Goal: Information Seeking & Learning: Learn about a topic

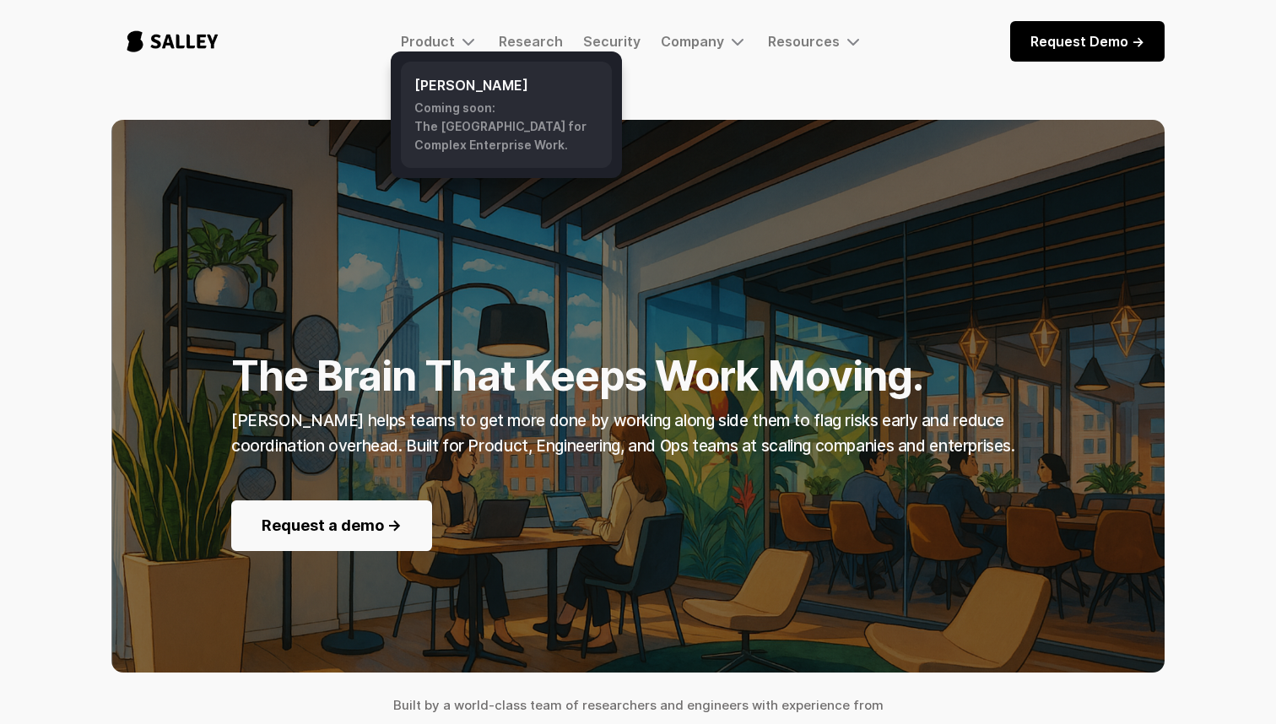
click at [446, 93] on h6 "[PERSON_NAME]" at bounding box center [506, 85] width 184 height 20
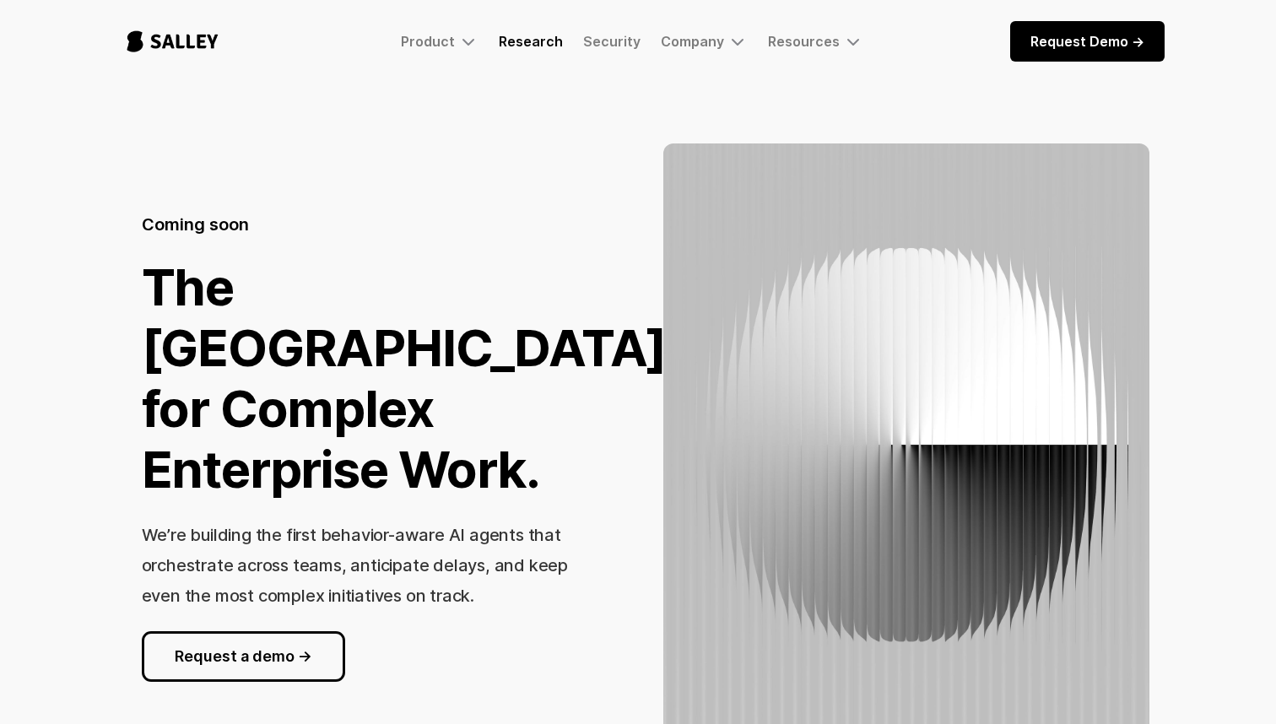
click at [563, 43] on link "Research" at bounding box center [531, 41] width 64 height 17
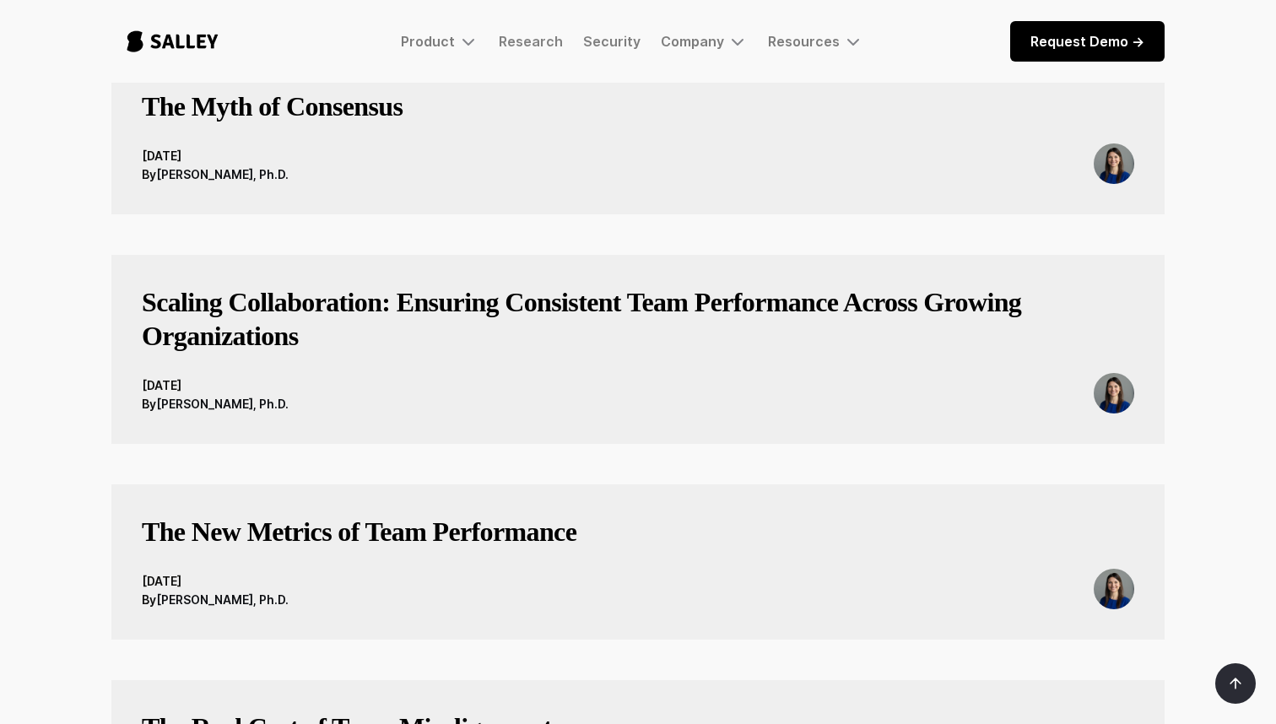
scroll to position [93, 0]
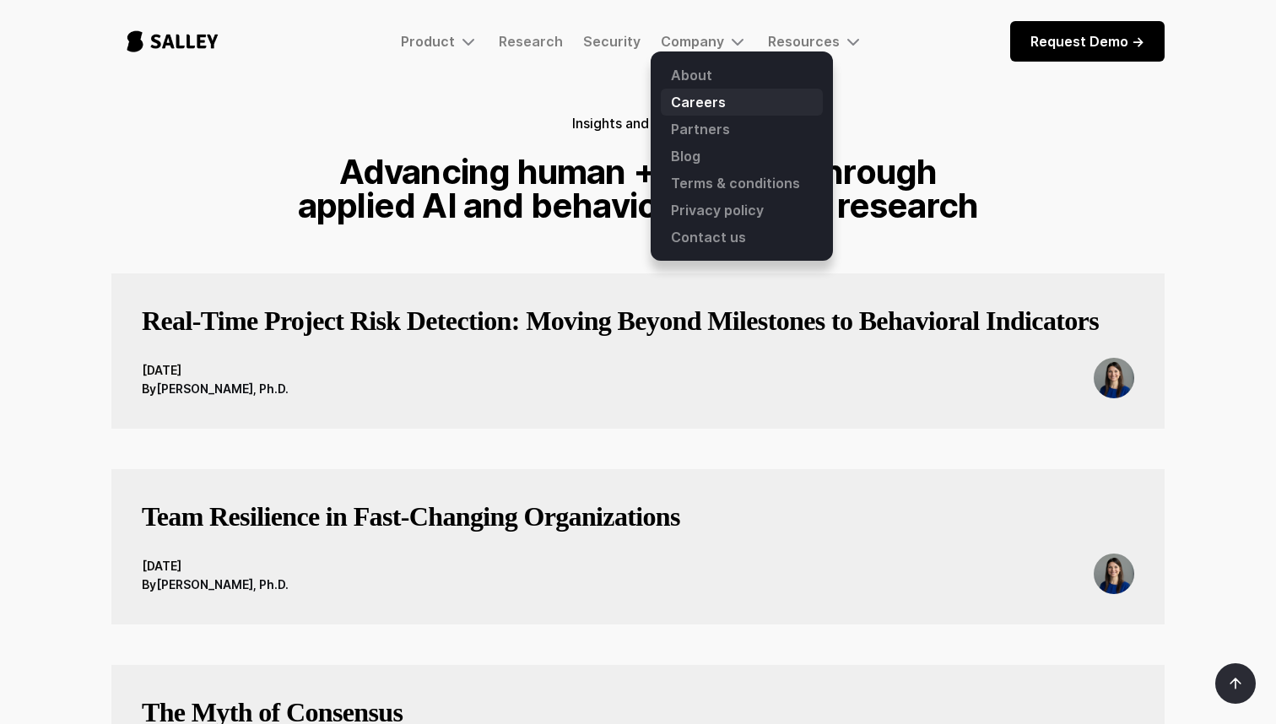
click at [696, 102] on link "Careers" at bounding box center [742, 102] width 162 height 27
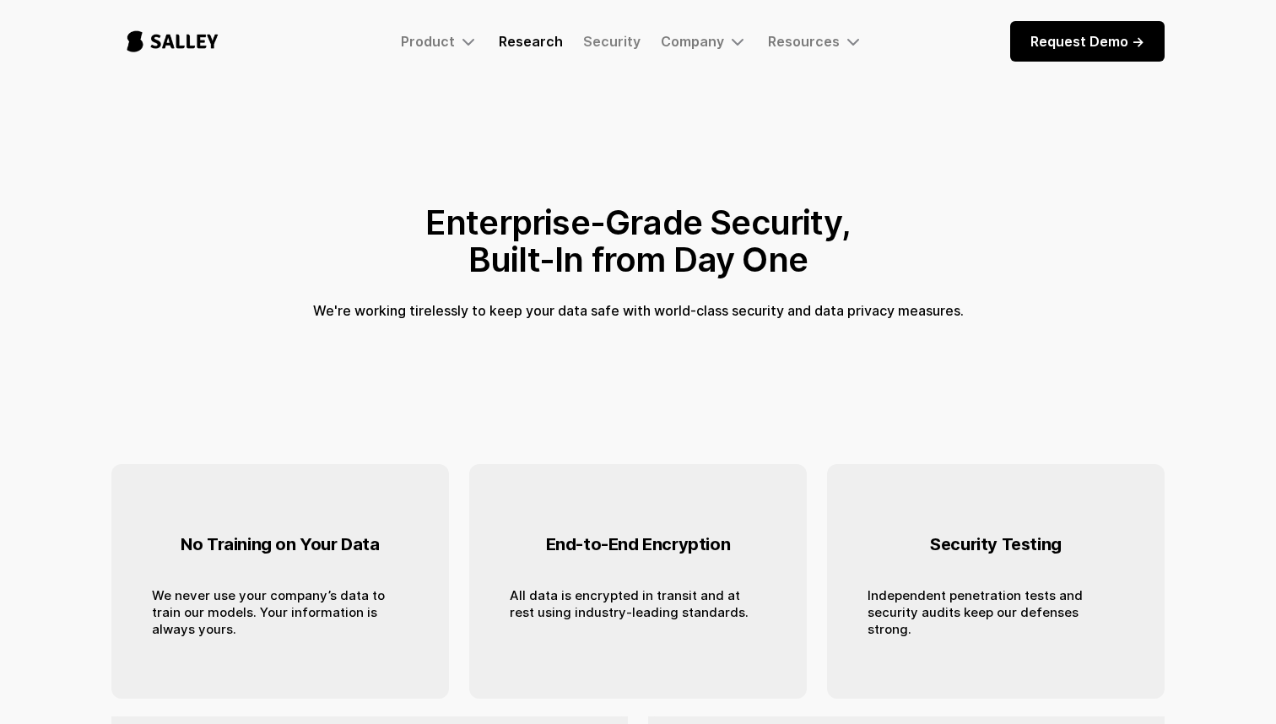
click at [542, 43] on link "Research" at bounding box center [531, 41] width 64 height 17
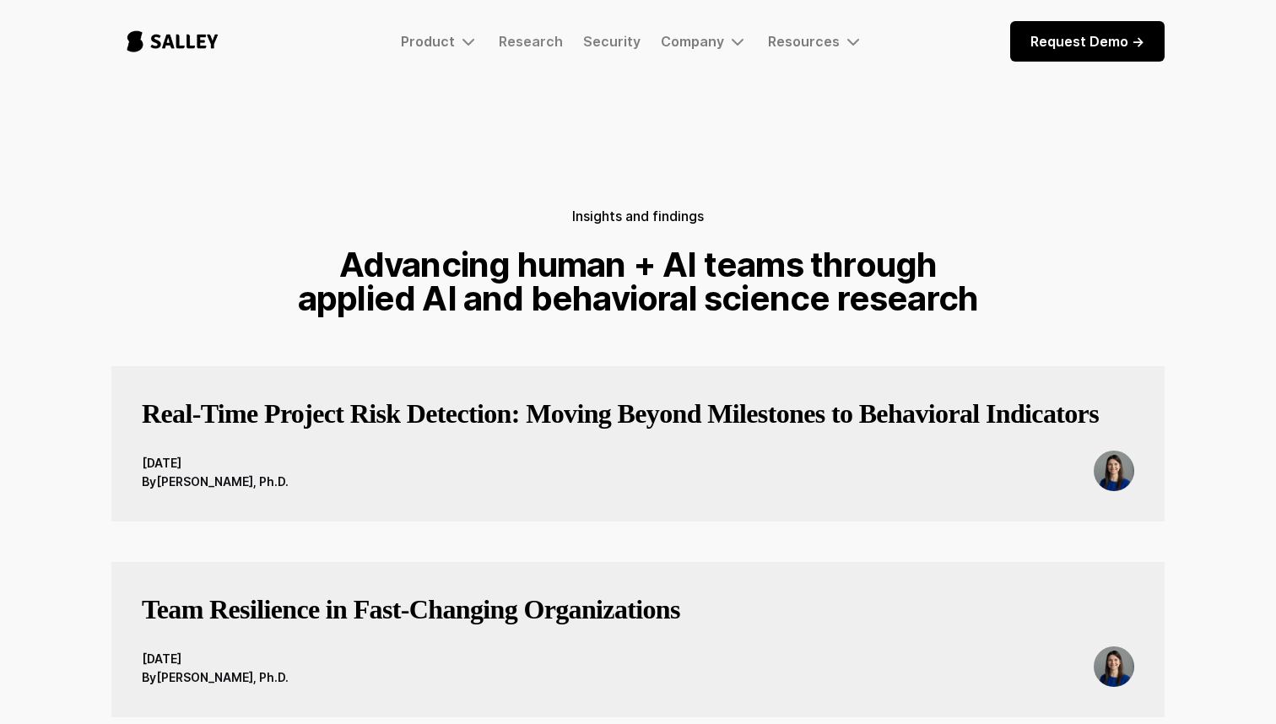
click at [195, 51] on img "home" at bounding box center [172, 42] width 122 height 56
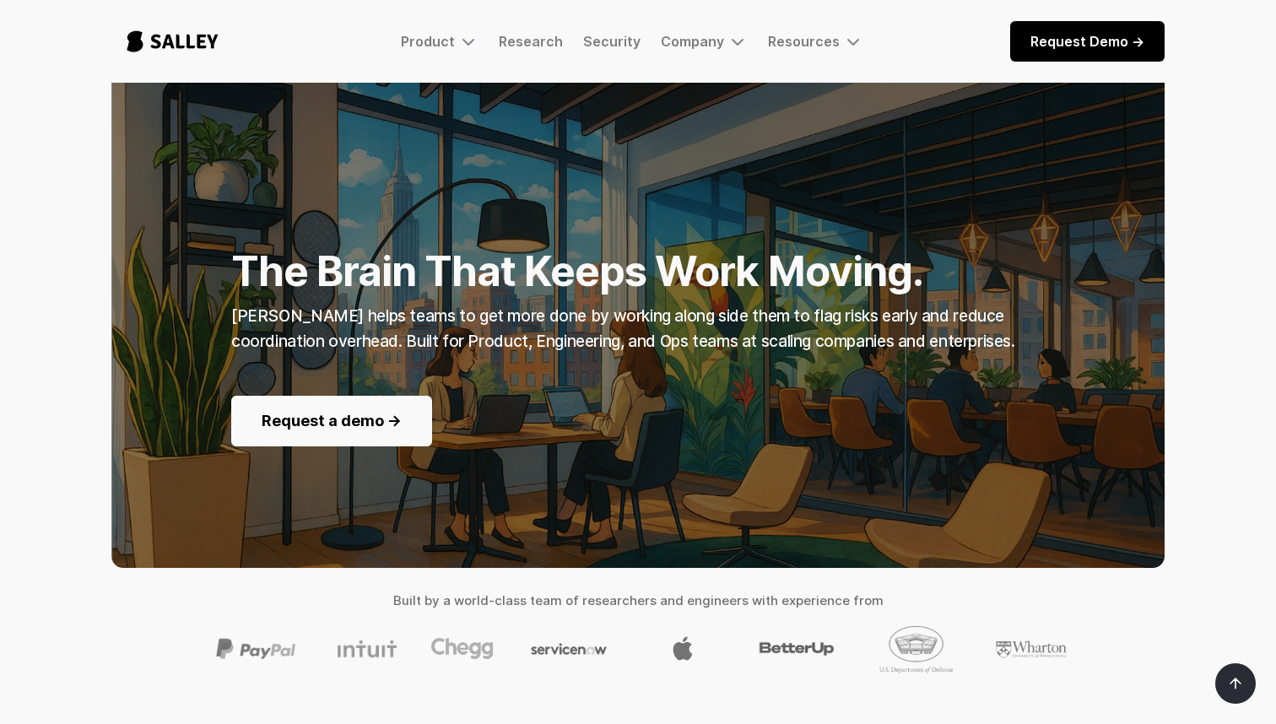
scroll to position [104, 0]
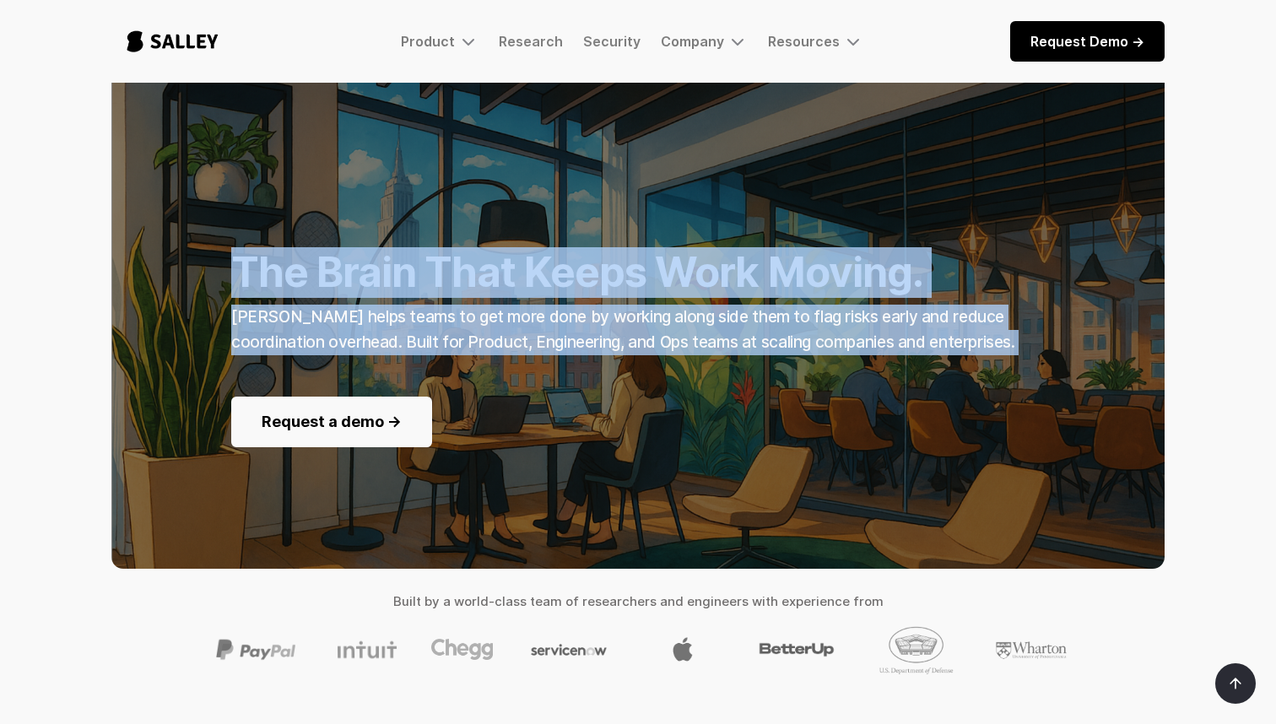
drag, startPoint x: 208, startPoint y: 261, endPoint x: 979, endPoint y: 356, distance: 777.3
click at [980, 355] on div "The Brain That Keeps Work Moving. Salley AI helps teams to get more done by wor…" at bounding box center [637, 292] width 1053 height 371
copy div "The Brain That Keeps Work Moving. Salley AI helps teams to get more done by wor…"
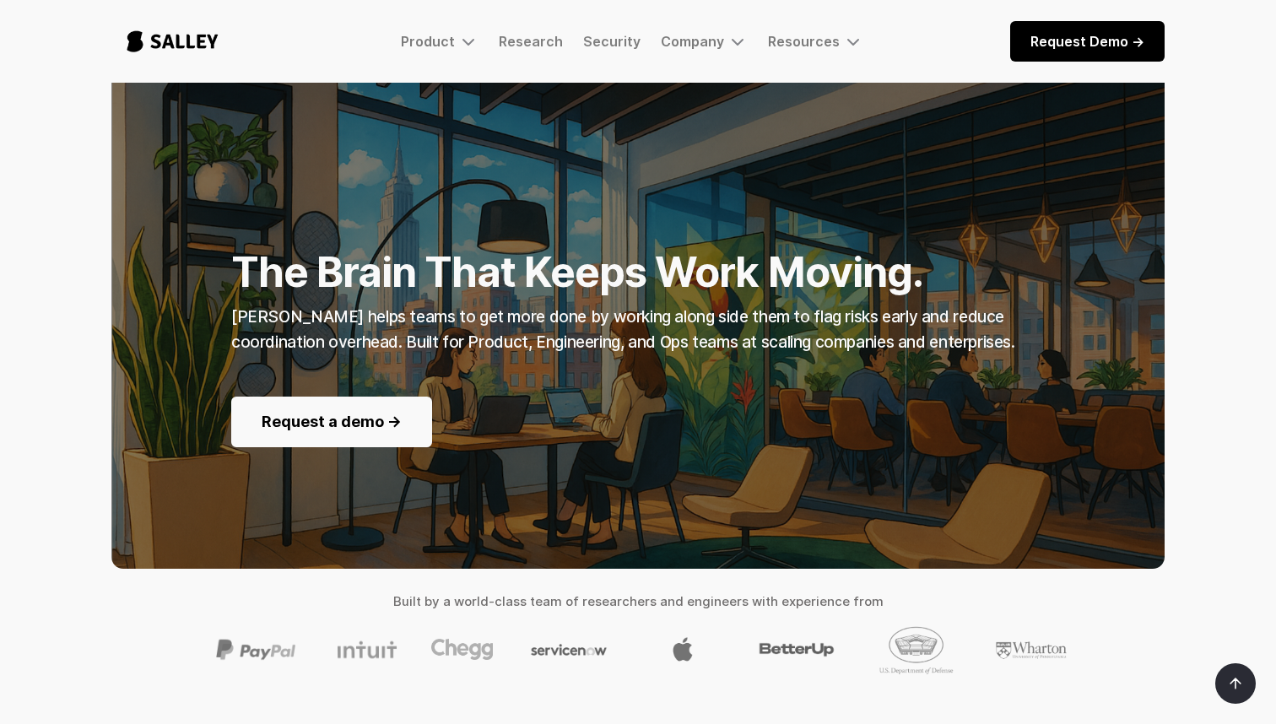
click at [106, 237] on div "The Brain That Keeps Work Moving. Salley AI helps teams to get more done by wor…" at bounding box center [638, 359] width 1094 height 686
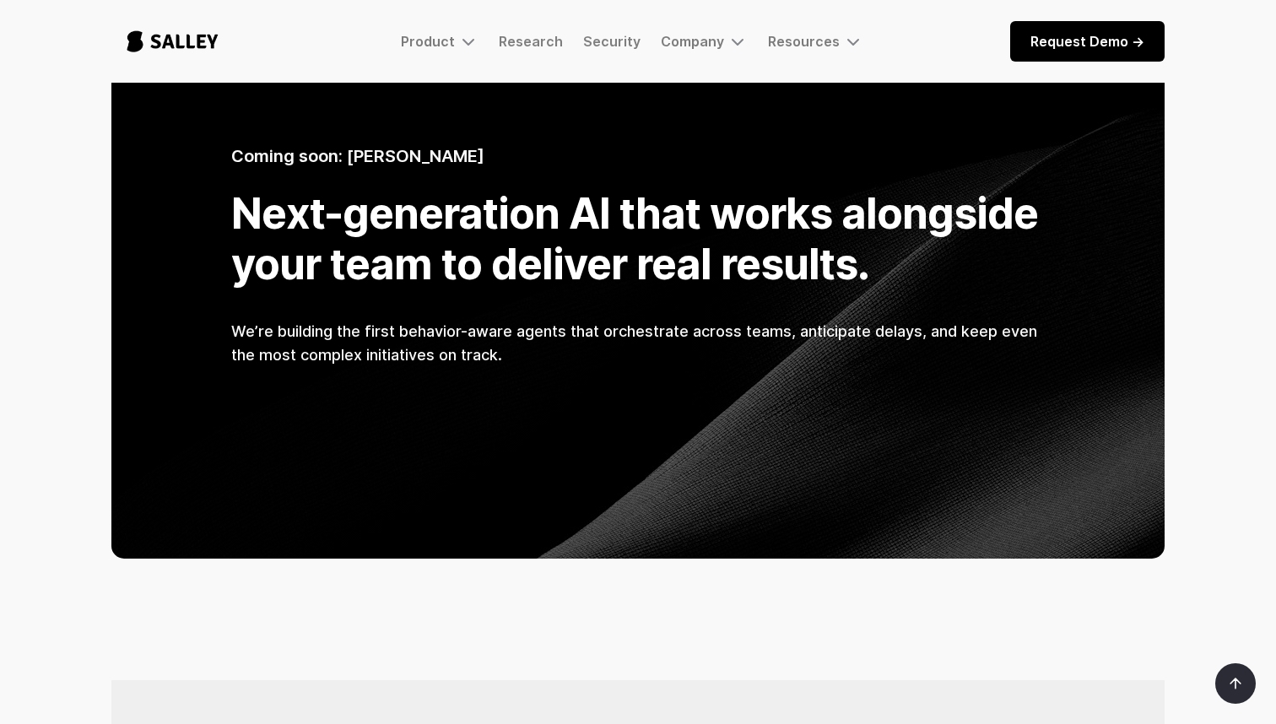
scroll to position [1272, 0]
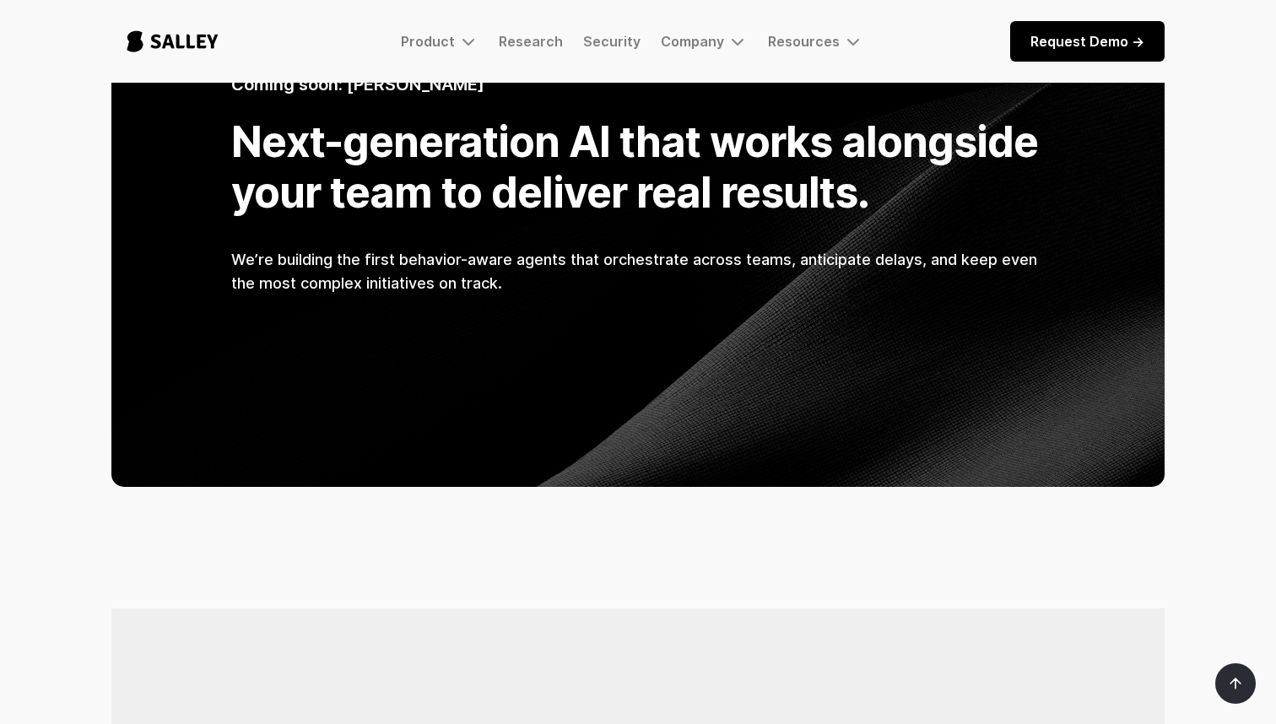
click at [460, 53] on div "Product Salley AI Coming soon: The AI Nerve Center for Complex Enterprise Work.…" at bounding box center [637, 42] width 1053 height 56
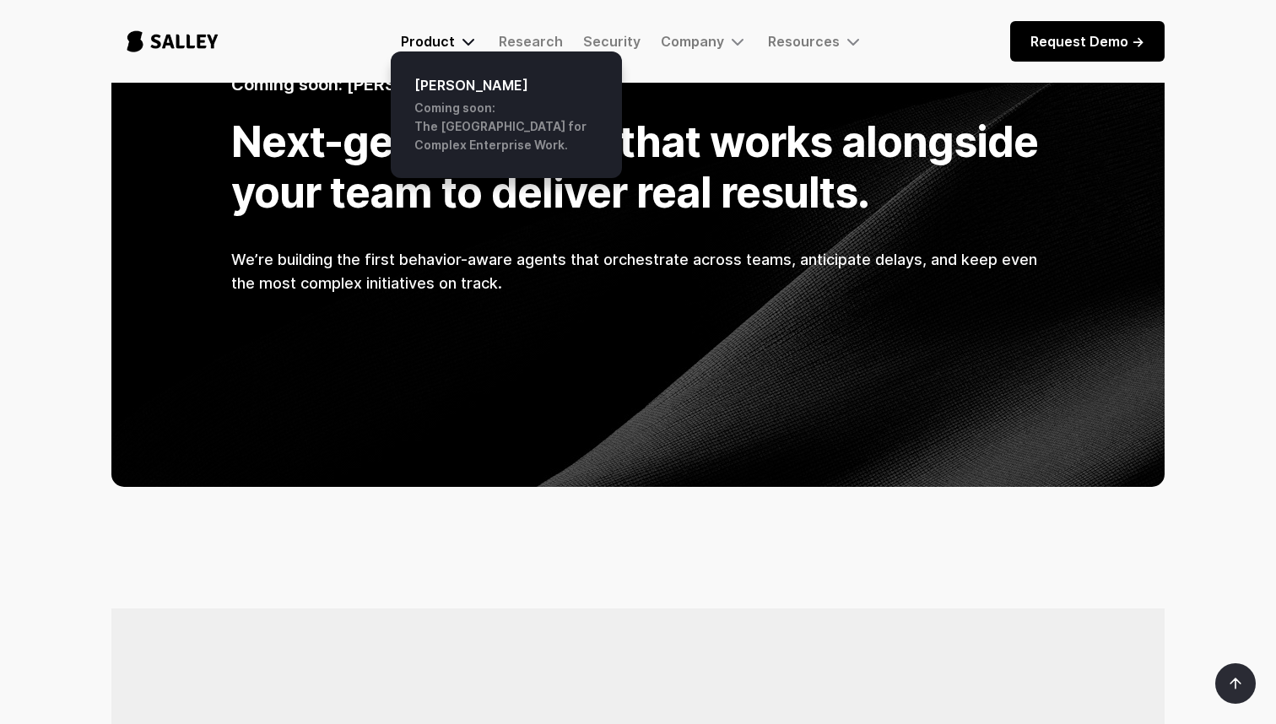
click at [455, 41] on div "Product" at bounding box center [428, 41] width 54 height 17
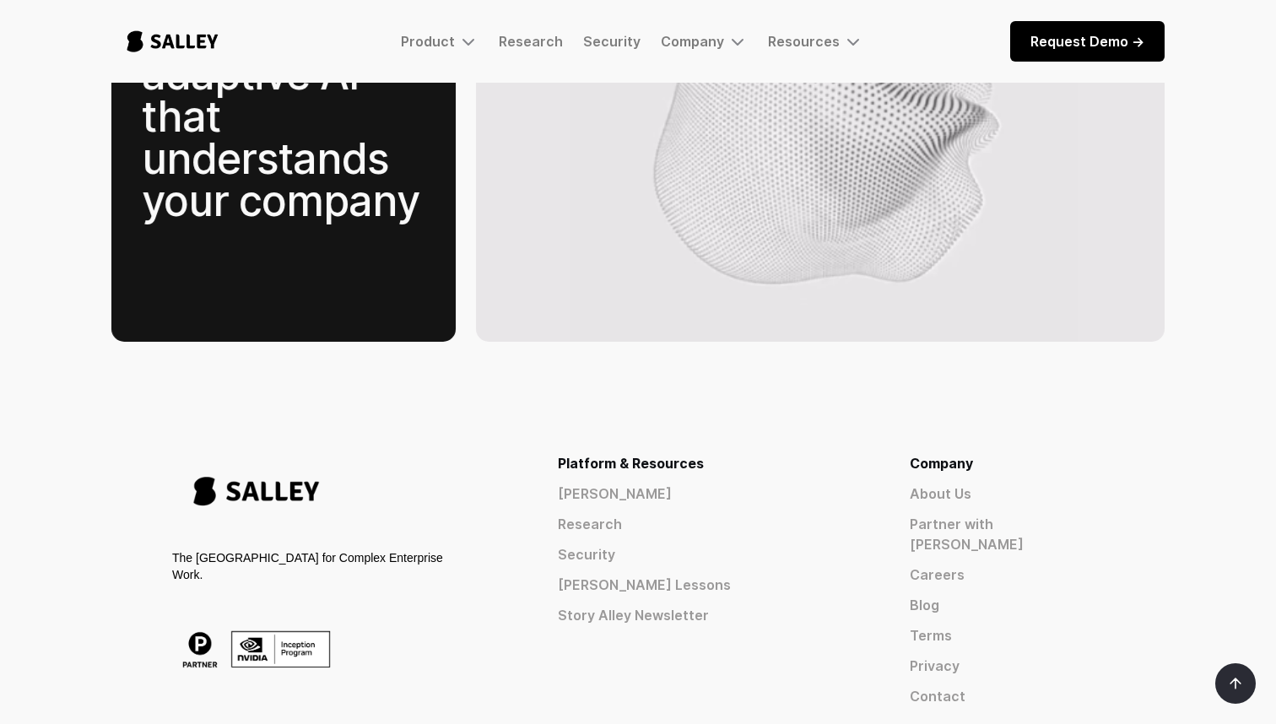
scroll to position [2681, 0]
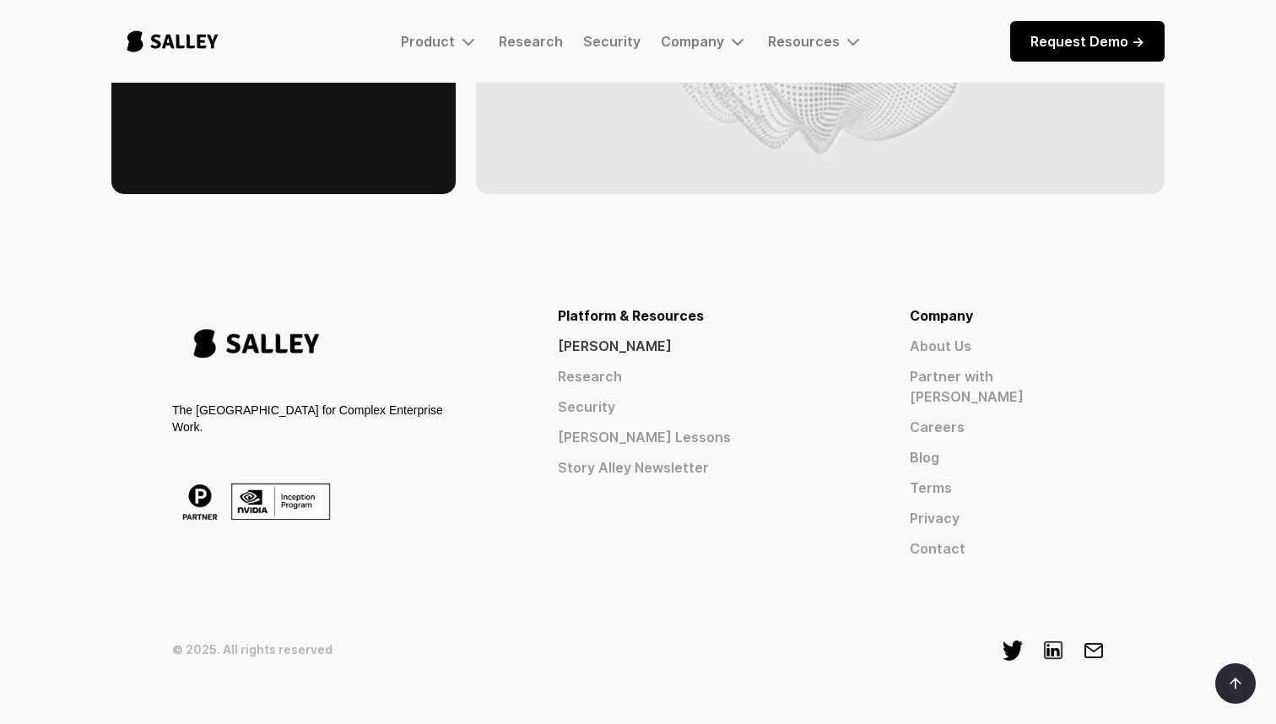
click at [766, 336] on link "[PERSON_NAME]" at bounding box center [703, 346] width 291 height 20
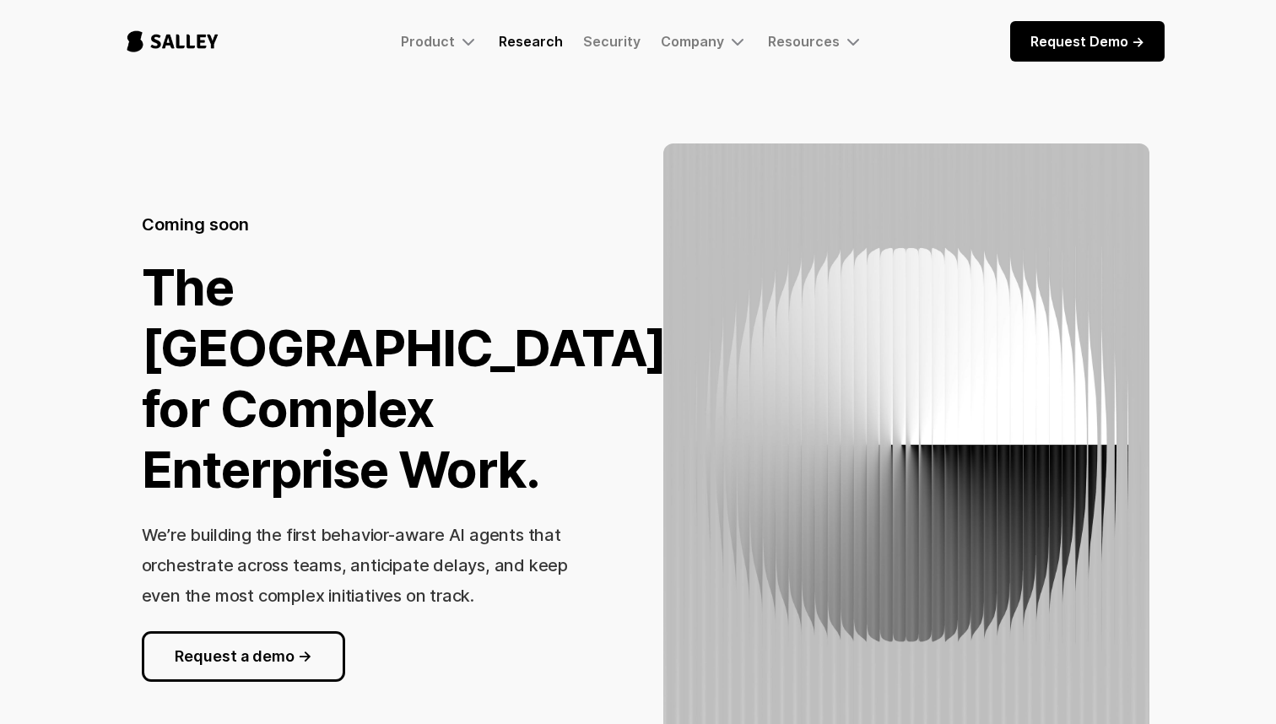
click at [523, 38] on link "Research" at bounding box center [531, 41] width 64 height 17
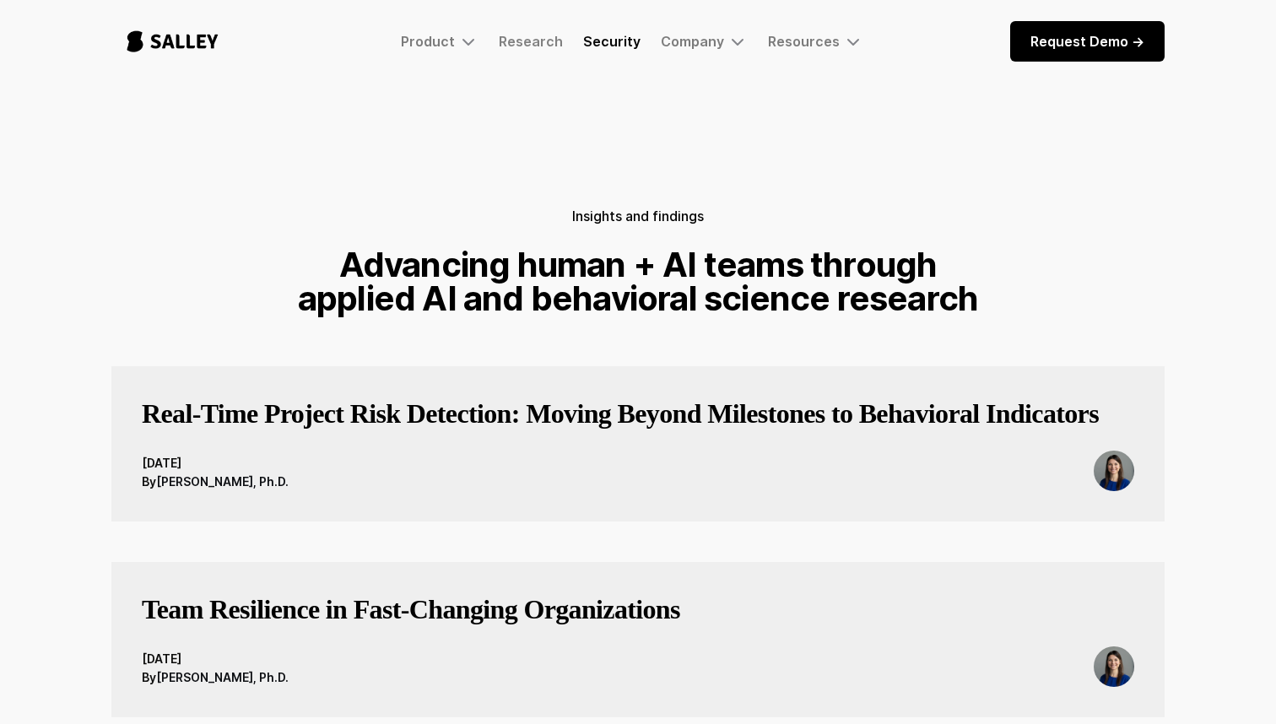
click at [625, 45] on link "Security" at bounding box center [611, 41] width 57 height 17
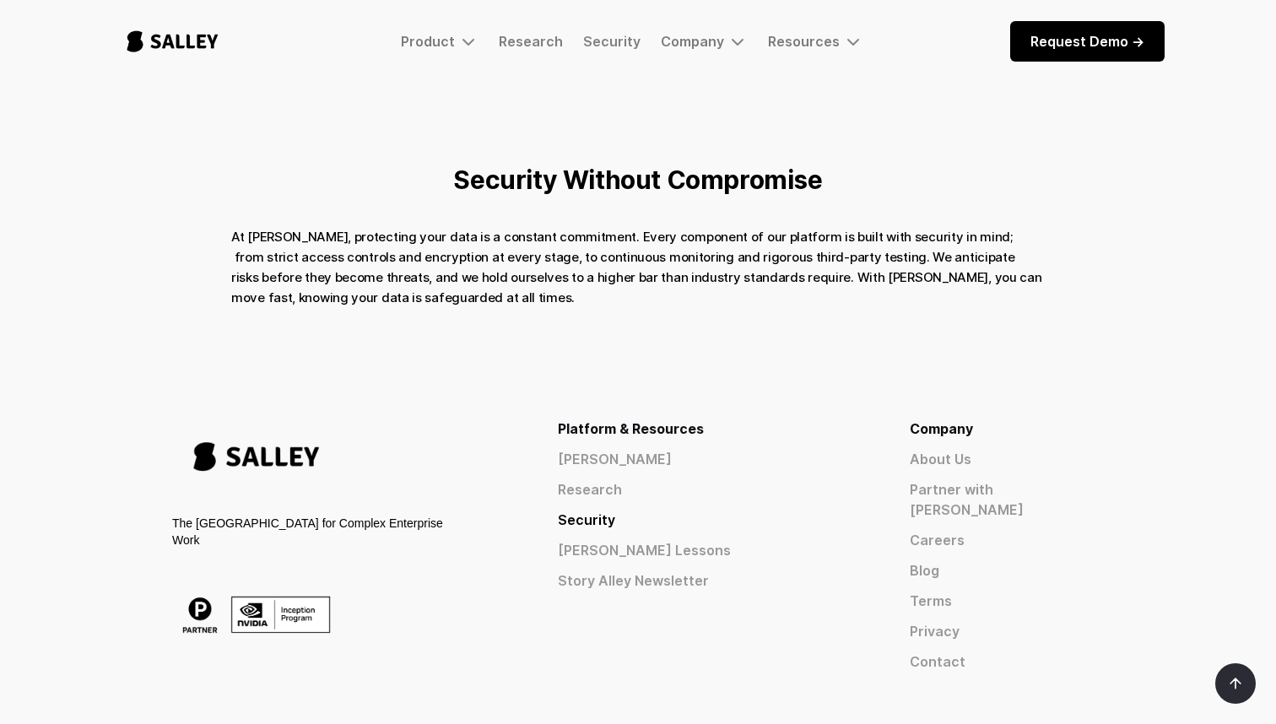
scroll to position [941, 0]
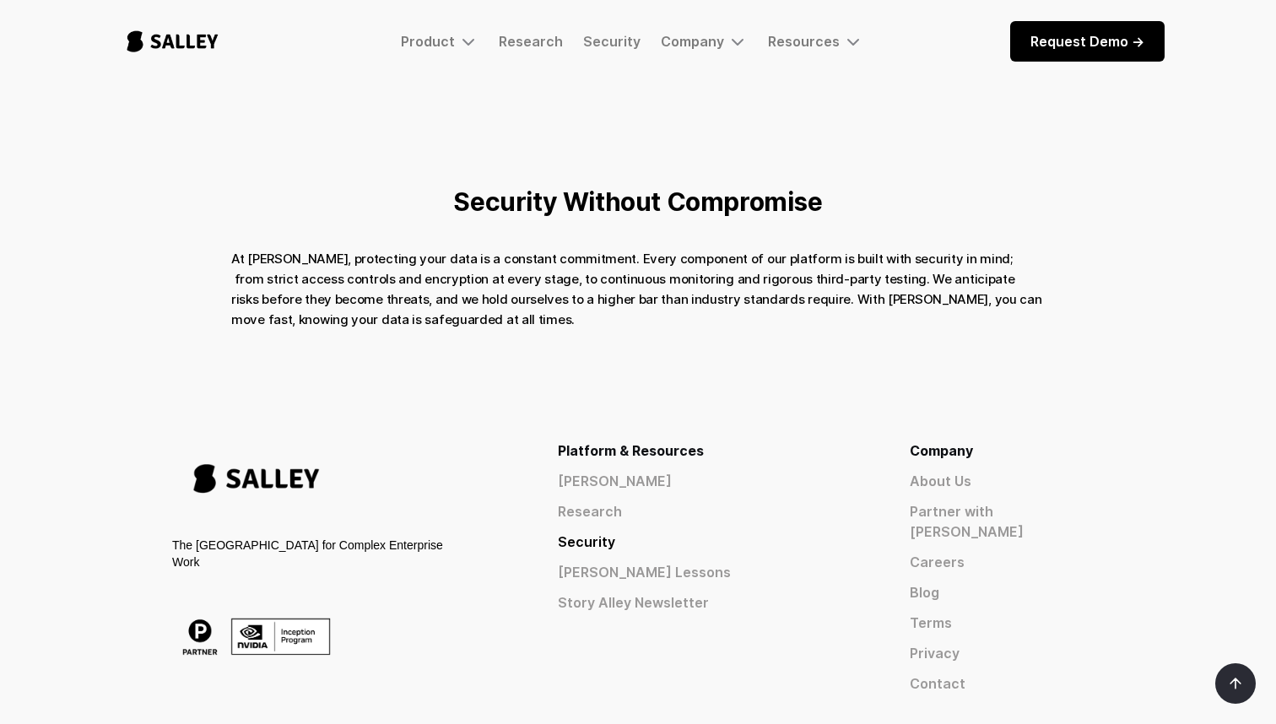
click at [138, 35] on img "home" at bounding box center [172, 42] width 122 height 56
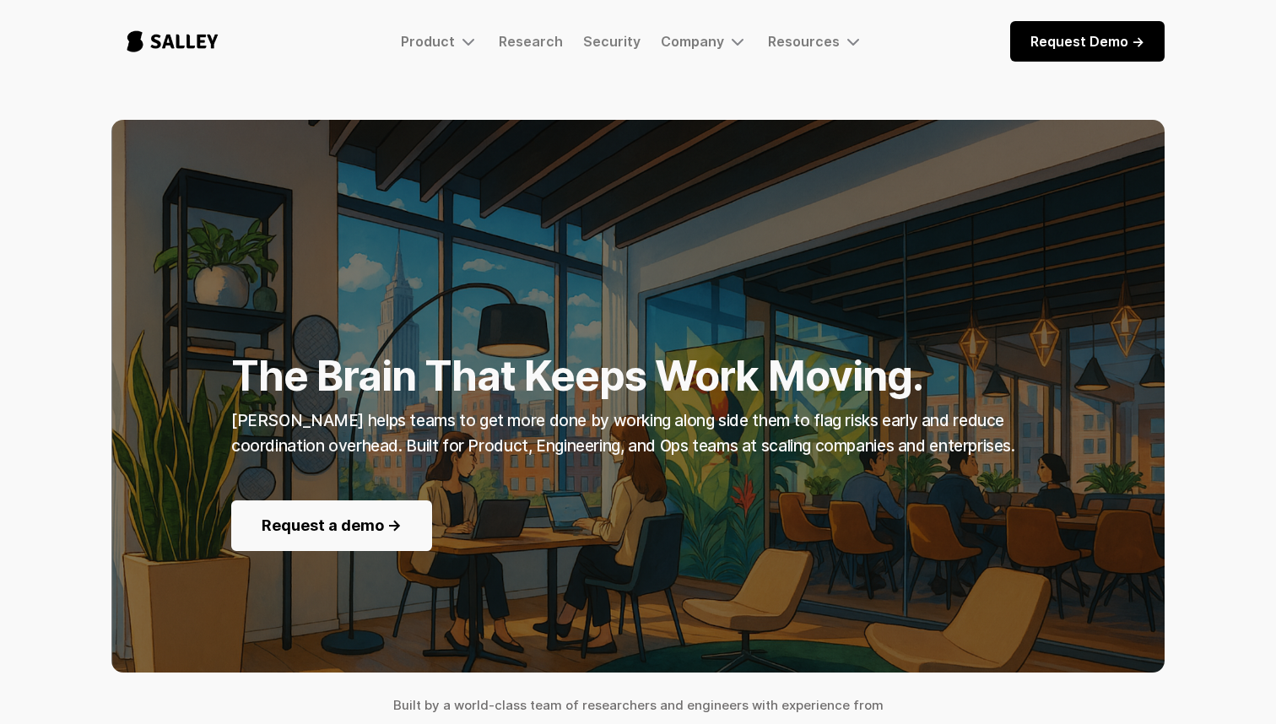
click at [67, 271] on div "The Brain That Keeps Work Moving. [PERSON_NAME] helps teams to get more done by…" at bounding box center [638, 463] width 1276 height 686
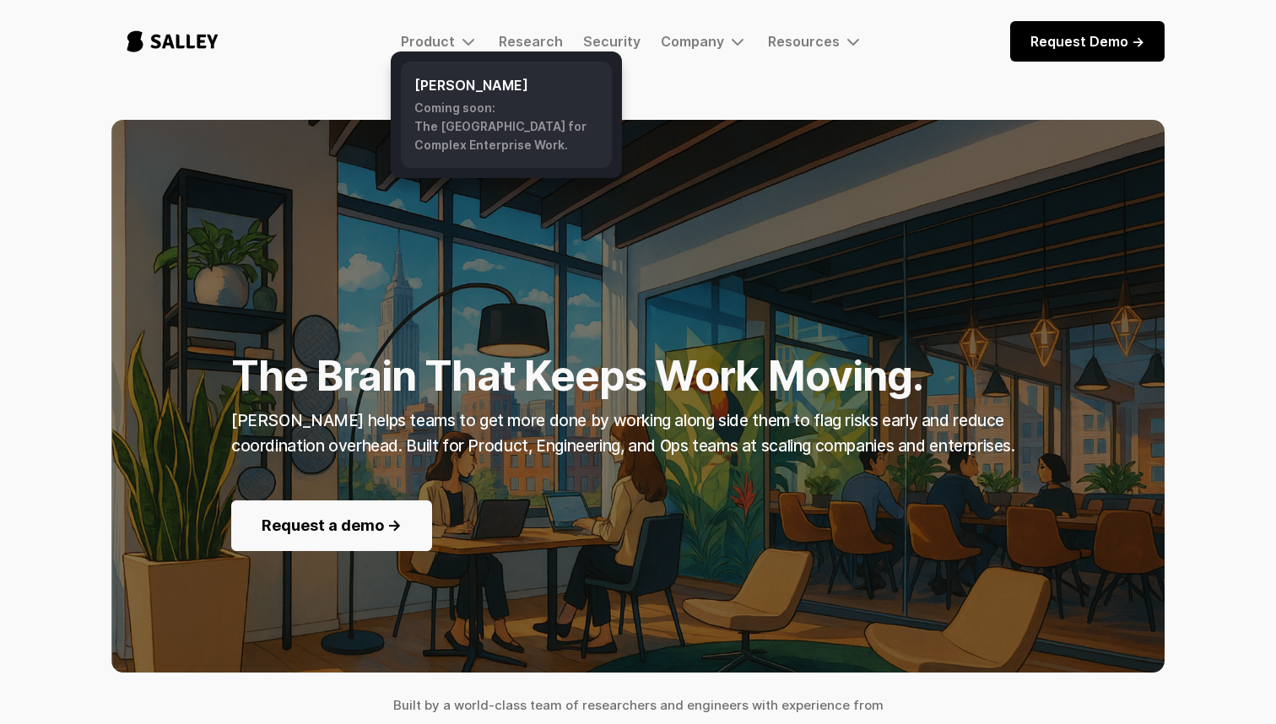
click at [457, 112] on div "Coming soon: The AI Nerve Center for Complex Enterprise Work." at bounding box center [506, 127] width 184 height 56
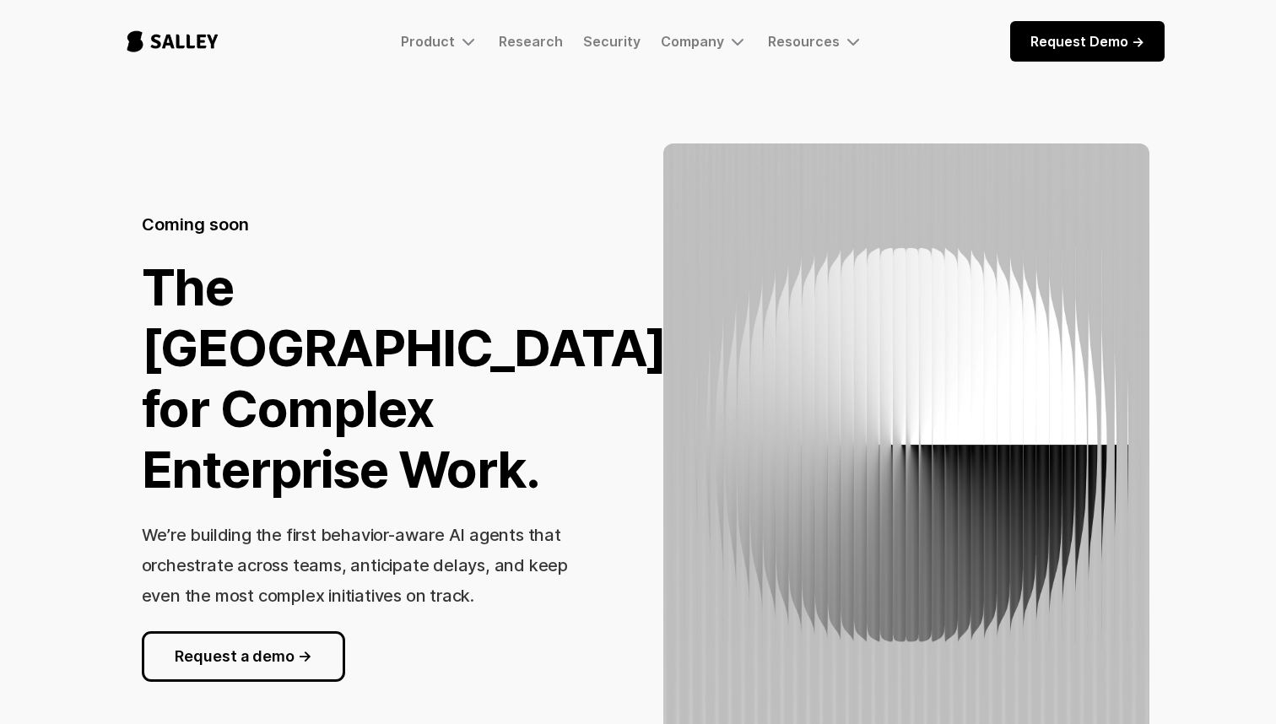
click at [189, 41] on img "home" at bounding box center [172, 42] width 122 height 56
